Goal: Information Seeking & Learning: Learn about a topic

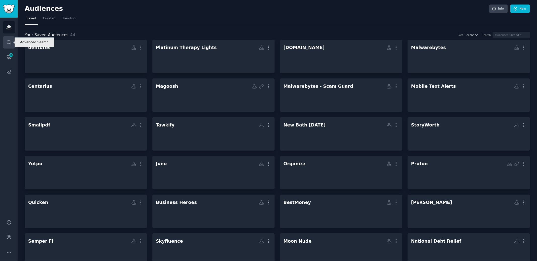
click at [11, 42] on icon "Sidebar" at bounding box center [8, 42] width 5 height 5
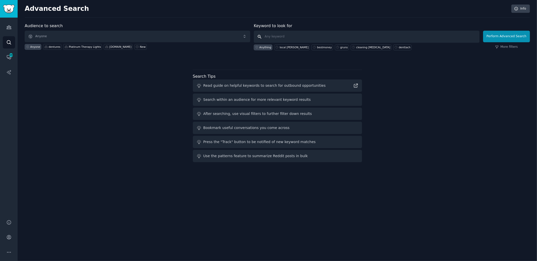
click at [272, 34] on input "text" at bounding box center [367, 37] width 226 height 12
type input "best telehealth"
click button "Perform Advanced Search" at bounding box center [506, 37] width 47 height 12
